Goal: Task Accomplishment & Management: Manage account settings

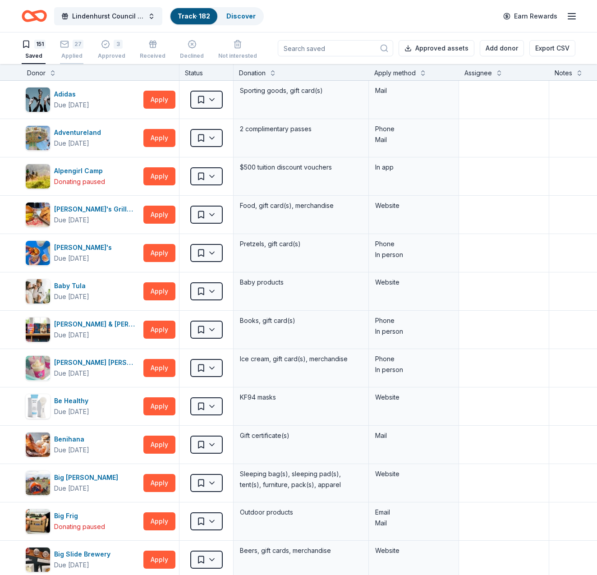
click at [74, 54] on div "Applied" at bounding box center [71, 55] width 23 height 7
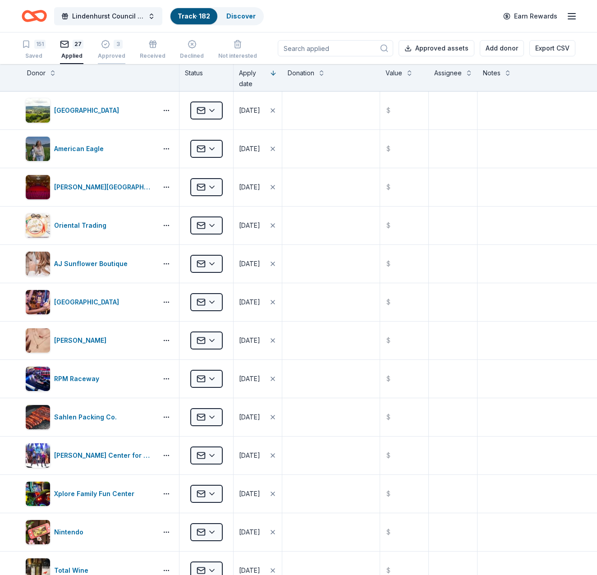
click at [111, 50] on div "3 Approved" at bounding box center [112, 50] width 28 height 20
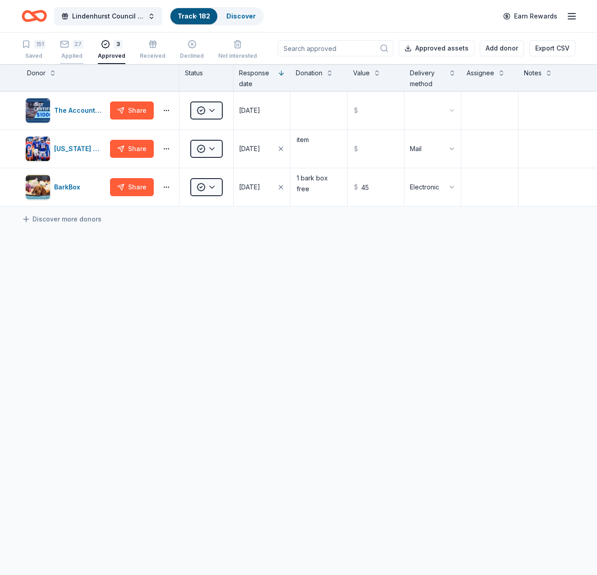
click at [78, 50] on div "27 Applied" at bounding box center [71, 50] width 23 height 20
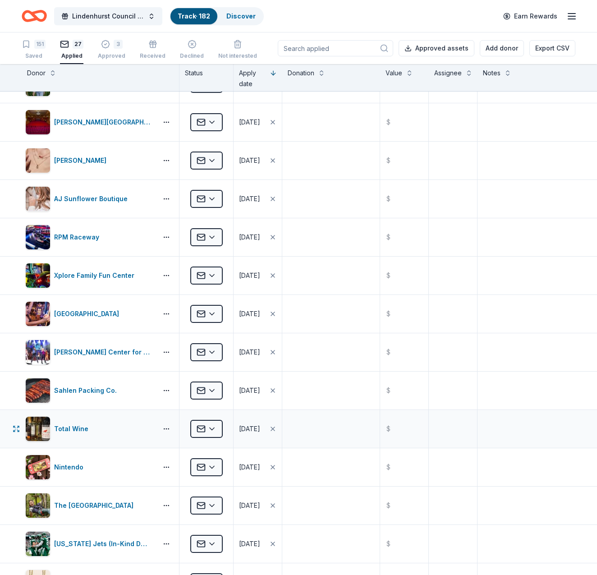
scroll to position [108, 0]
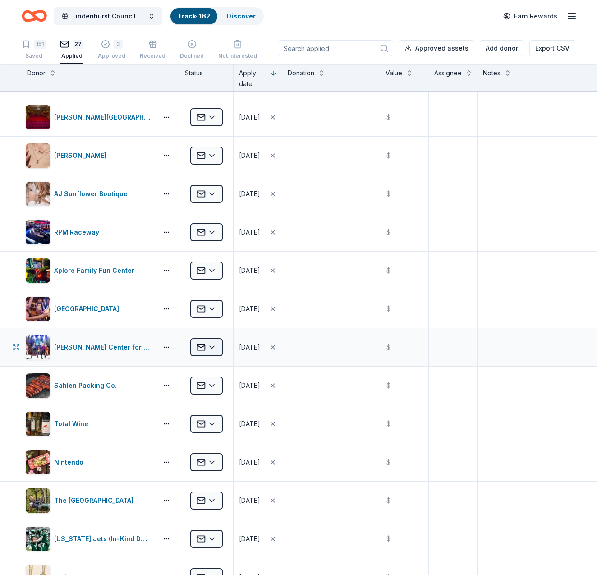
click at [210, 345] on html "Lindenhurst Council of PTA's "Bright Futures" Fundraiser Track · 182 Discover E…" at bounding box center [298, 287] width 597 height 575
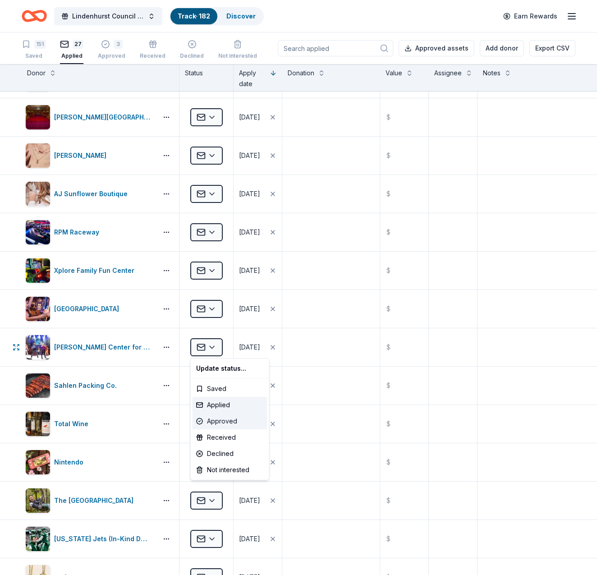
click at [210, 419] on div "Approved" at bounding box center [230, 421] width 75 height 16
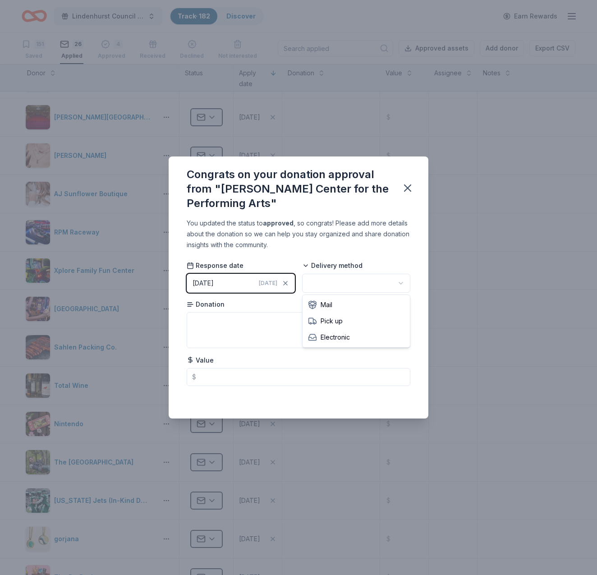
click at [365, 281] on html "Lindenhurst Council of PTA's "Bright Futures" Fundraiser Track · 182 Discover E…" at bounding box center [298, 287] width 597 height 575
click at [246, 327] on textarea at bounding box center [299, 330] width 224 height 36
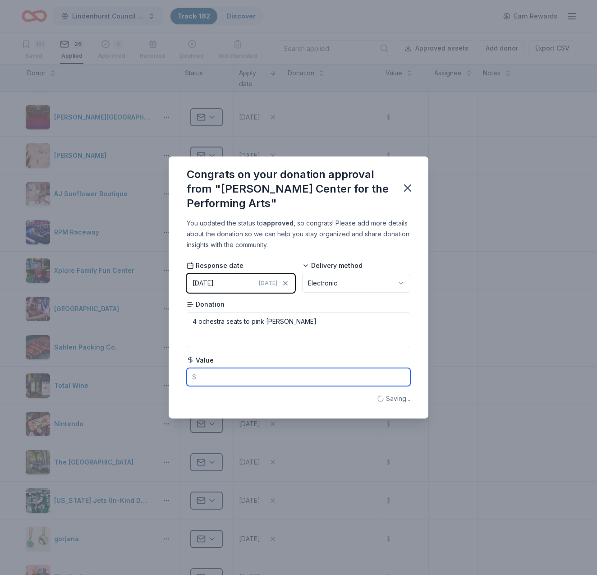
drag, startPoint x: 246, startPoint y: 327, endPoint x: 233, endPoint y: 380, distance: 54.0
click at [233, 380] on input "text" at bounding box center [299, 377] width 224 height 18
type textarea "4 ochestra seats to Pink [PERSON_NAME]"
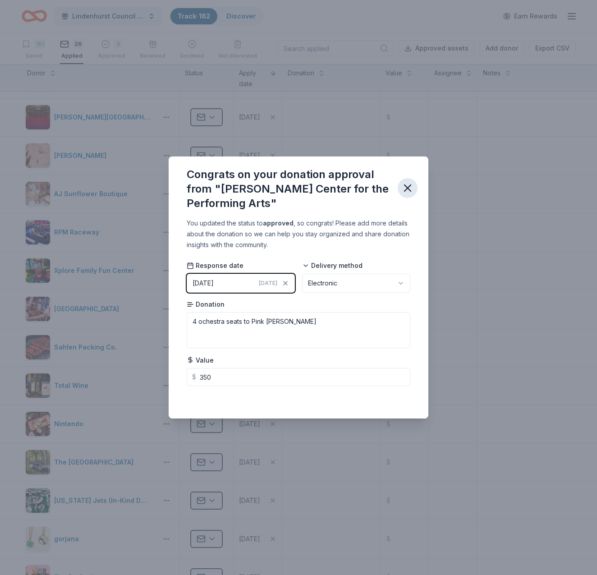
type input "350.00"
click at [408, 187] on icon "button" at bounding box center [407, 188] width 13 height 13
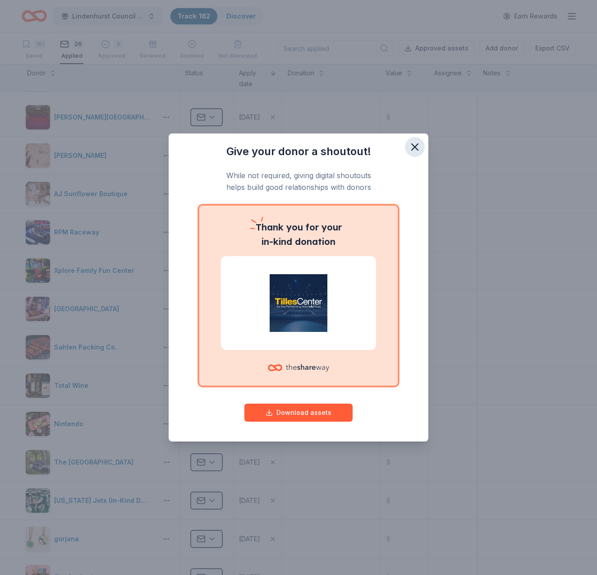
click at [412, 145] on icon "button" at bounding box center [415, 147] width 6 height 6
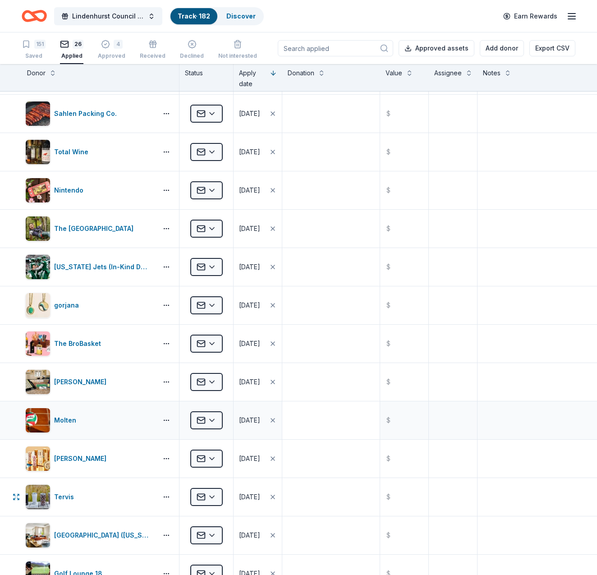
scroll to position [343, 0]
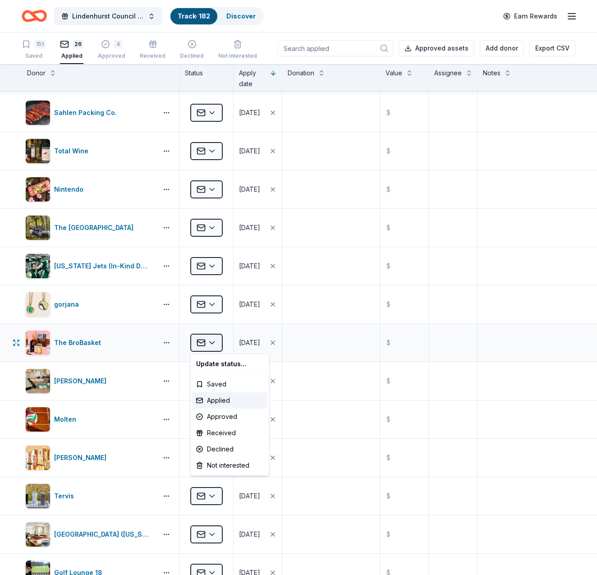
click at [214, 341] on html "Lindenhurst Council of PTA's "Bright Futures" Fundraiser Track · 182 Discover E…" at bounding box center [298, 287] width 597 height 575
click at [220, 444] on div "Declined" at bounding box center [230, 449] width 75 height 16
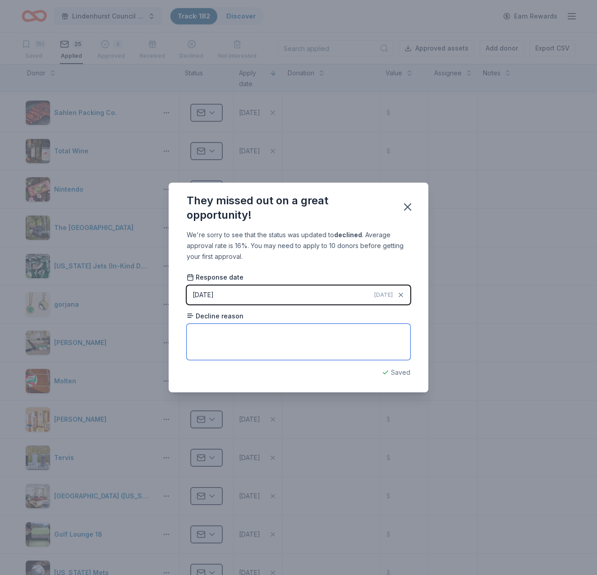
click at [286, 349] on textarea at bounding box center [299, 342] width 224 height 36
type textarea "offered a discount"
click at [412, 207] on icon "button" at bounding box center [407, 207] width 13 height 13
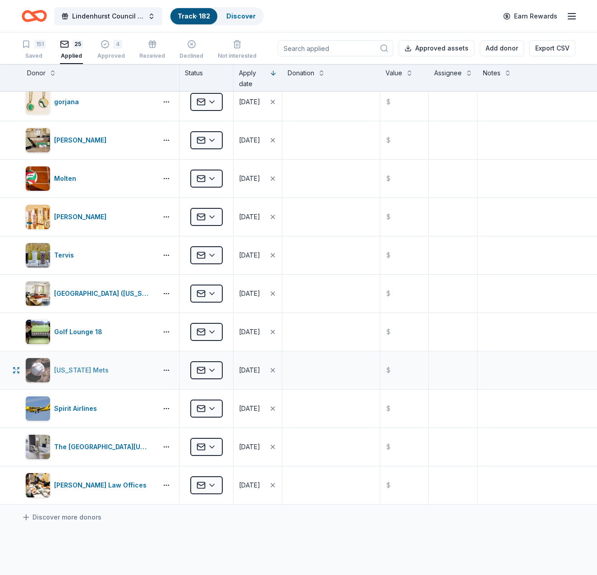
scroll to position [546, 0]
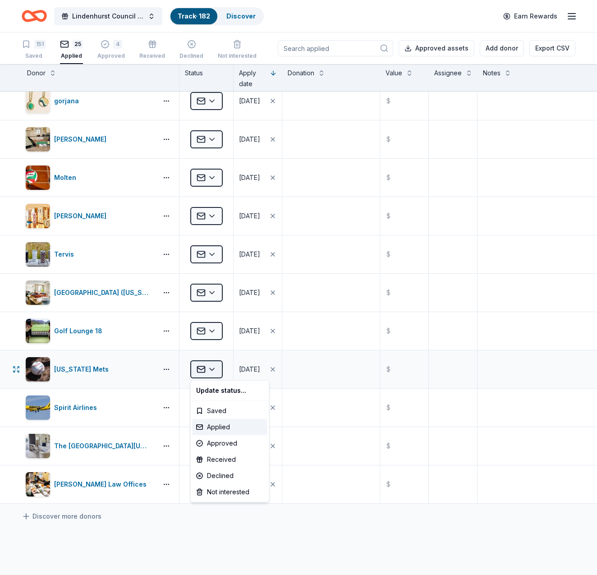
click at [210, 367] on html "Lindenhurst Council of PTA's "Bright Futures" Fundraiser Track · 182 Discover E…" at bounding box center [298, 287] width 597 height 575
click at [224, 477] on div "Declined" at bounding box center [230, 476] width 75 height 16
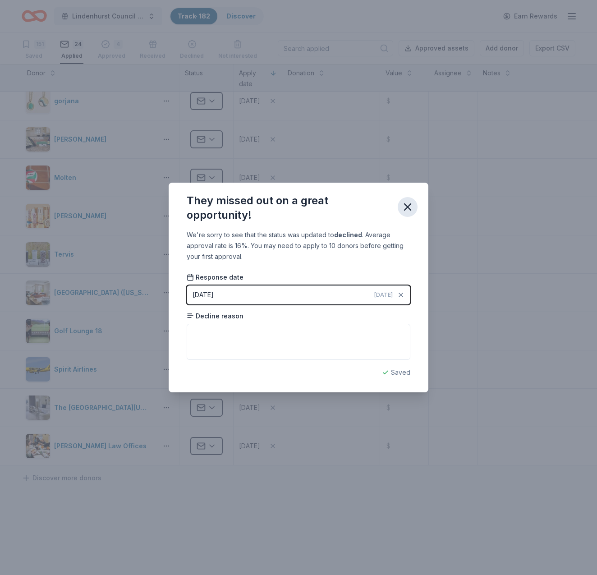
click at [408, 206] on icon "button" at bounding box center [407, 207] width 13 height 13
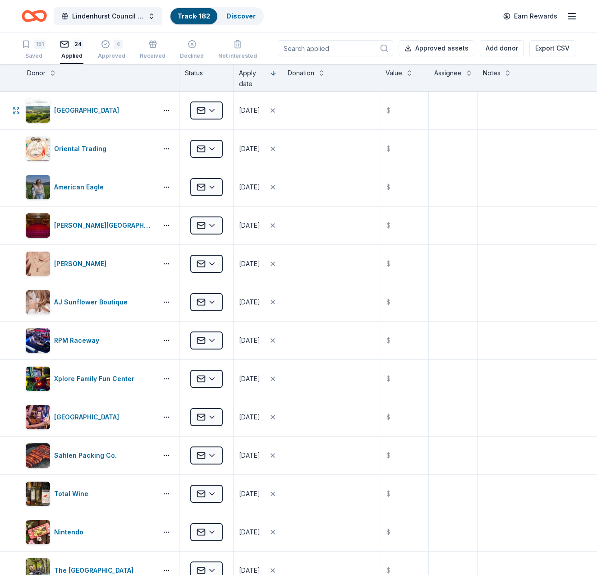
scroll to position [0, 0]
click at [247, 17] on link "Discover" at bounding box center [240, 16] width 29 height 8
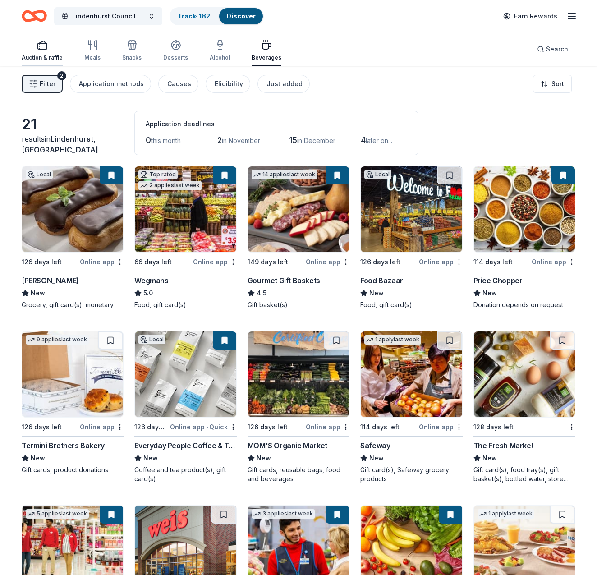
click at [45, 48] on icon "button" at bounding box center [42, 45] width 11 height 11
